Goal: Find contact information: Find contact information

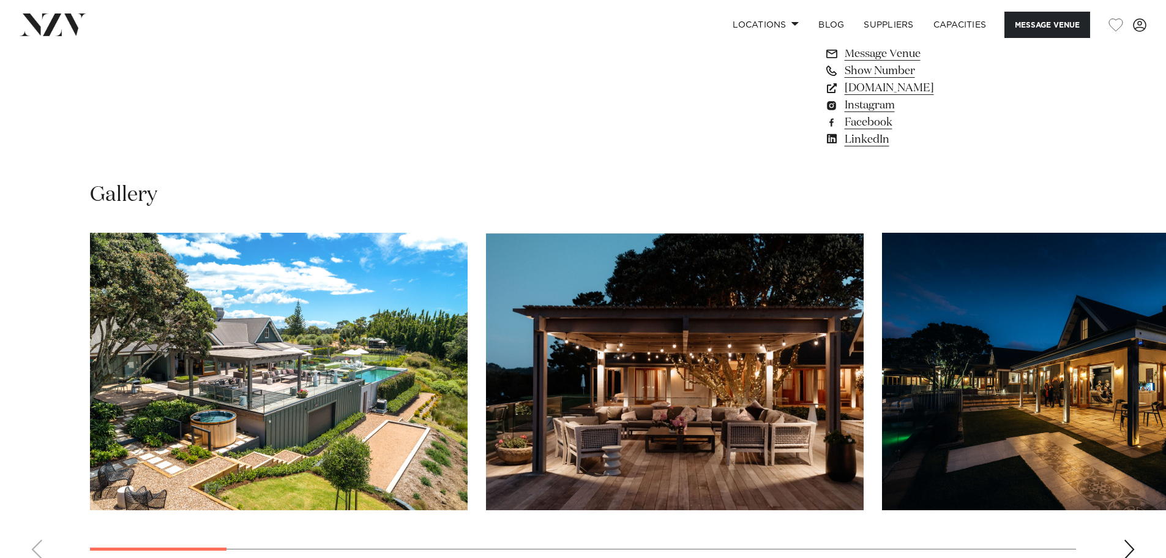
scroll to position [1102, 0]
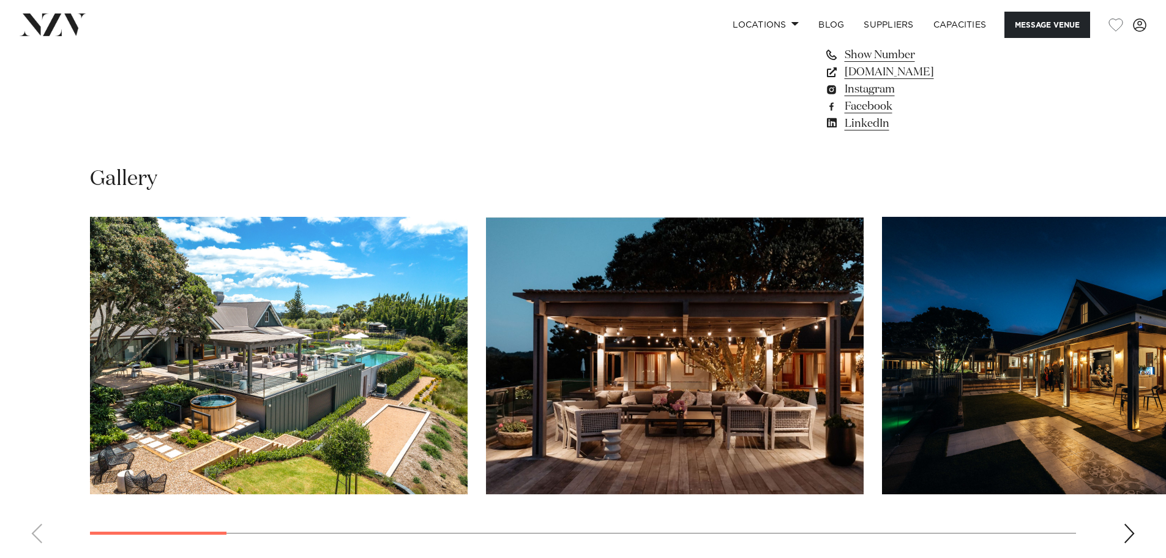
click at [300, 358] on img "1 / 18" at bounding box center [279, 355] width 378 height 277
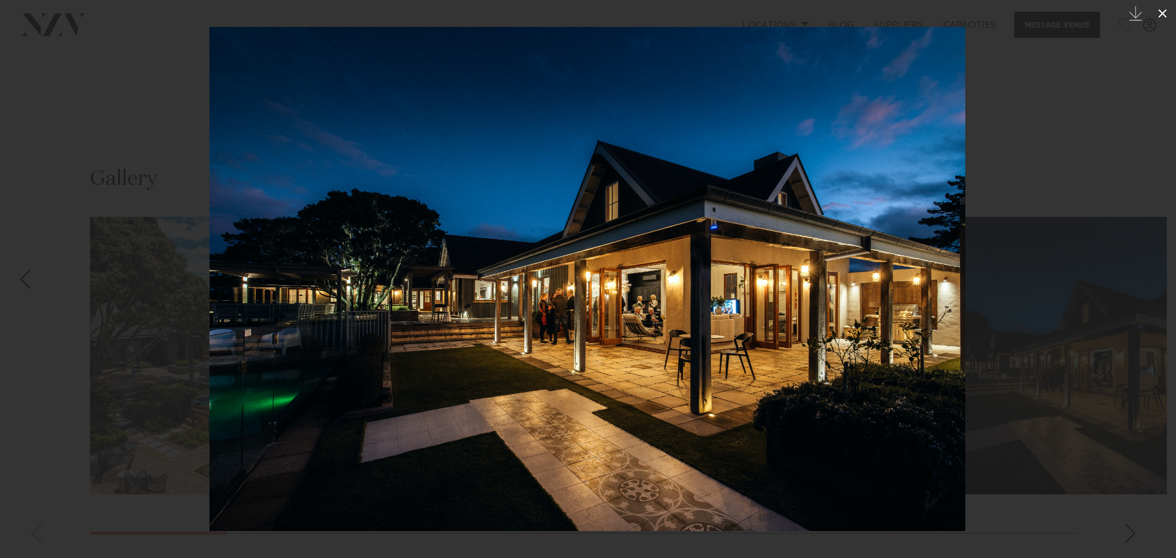
click at [1166, 9] on icon at bounding box center [1162, 13] width 15 height 15
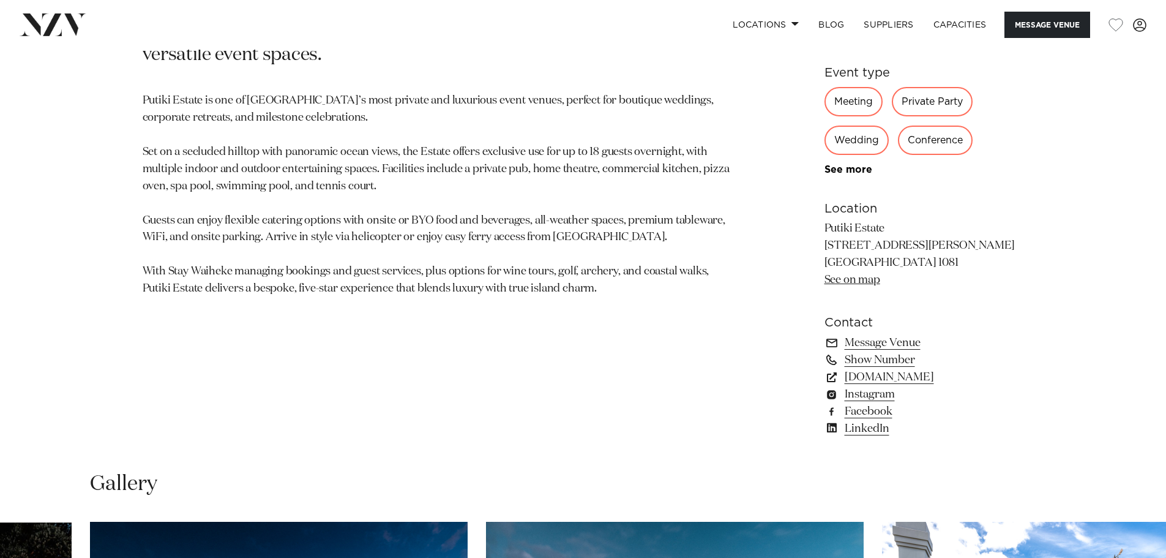
scroll to position [735, 0]
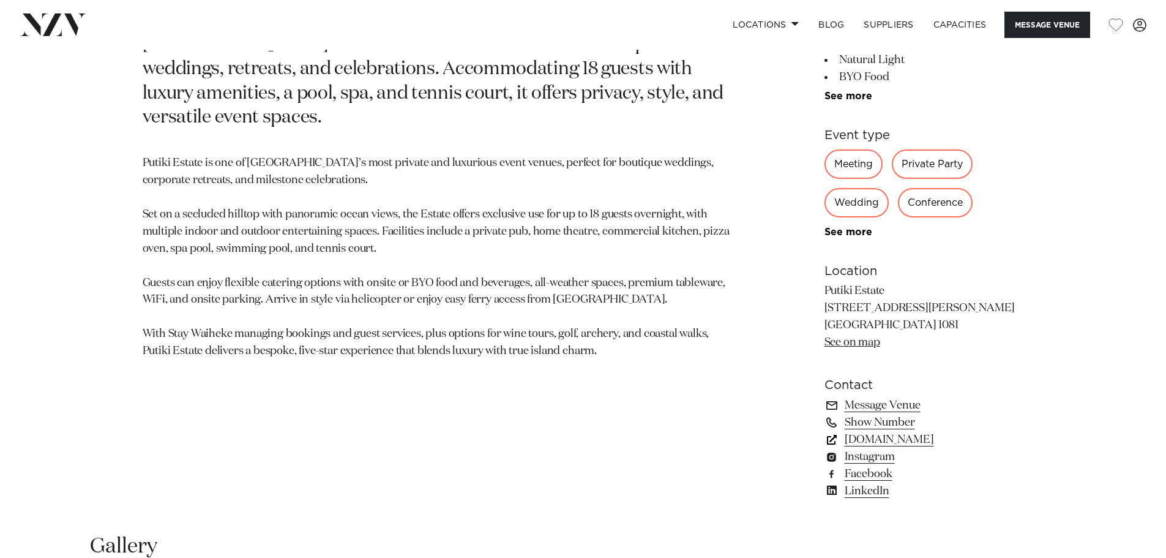
click at [891, 439] on link "putikiestate.co.nz" at bounding box center [925, 439] width 200 height 17
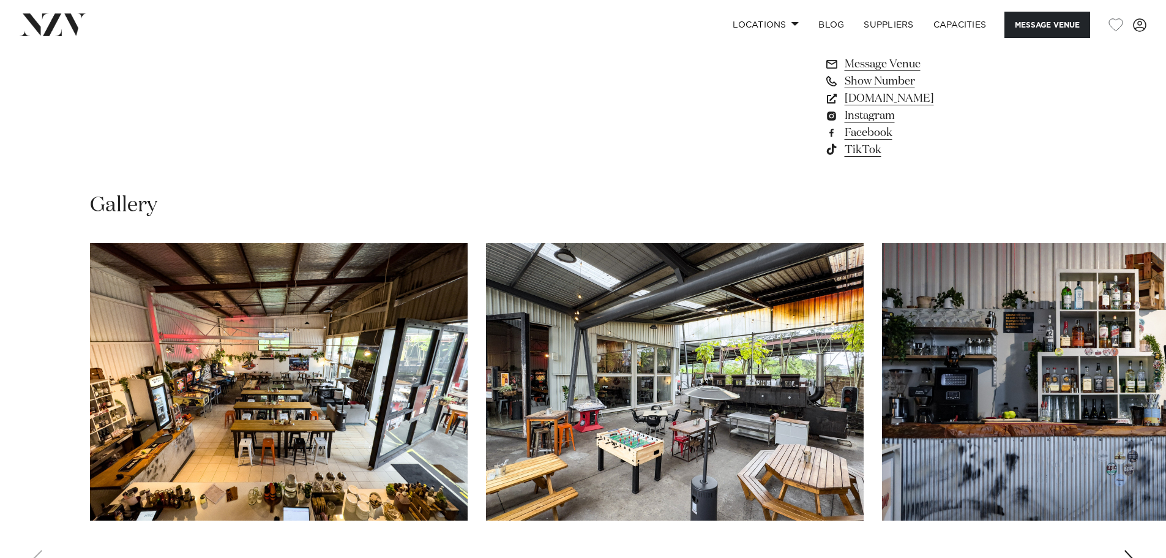
scroll to position [1041, 0]
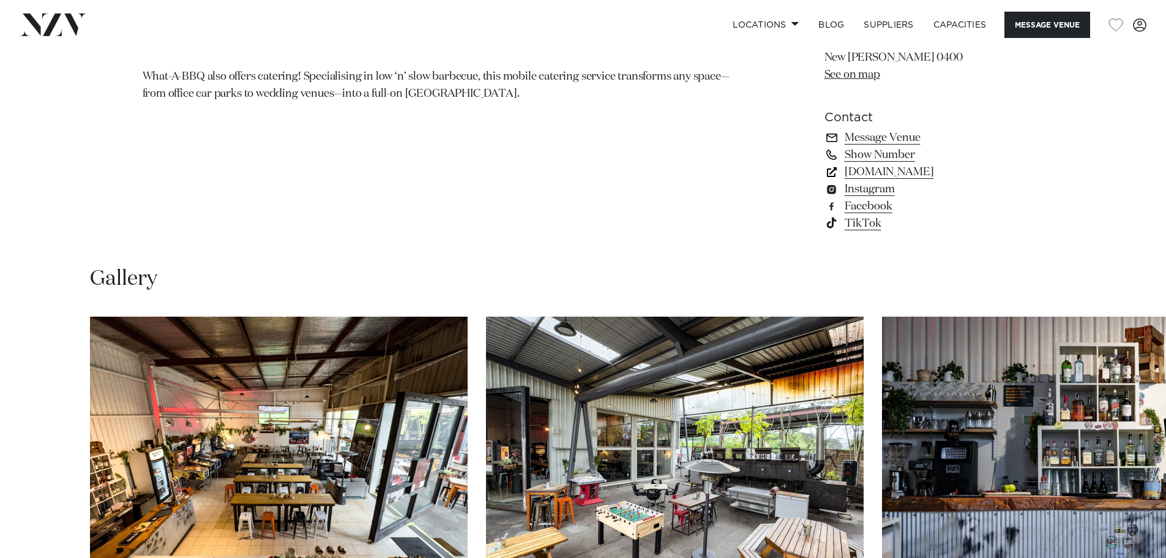
click at [874, 176] on link "[DOMAIN_NAME]" at bounding box center [925, 171] width 200 height 17
